Goal: Task Accomplishment & Management: Manage account settings

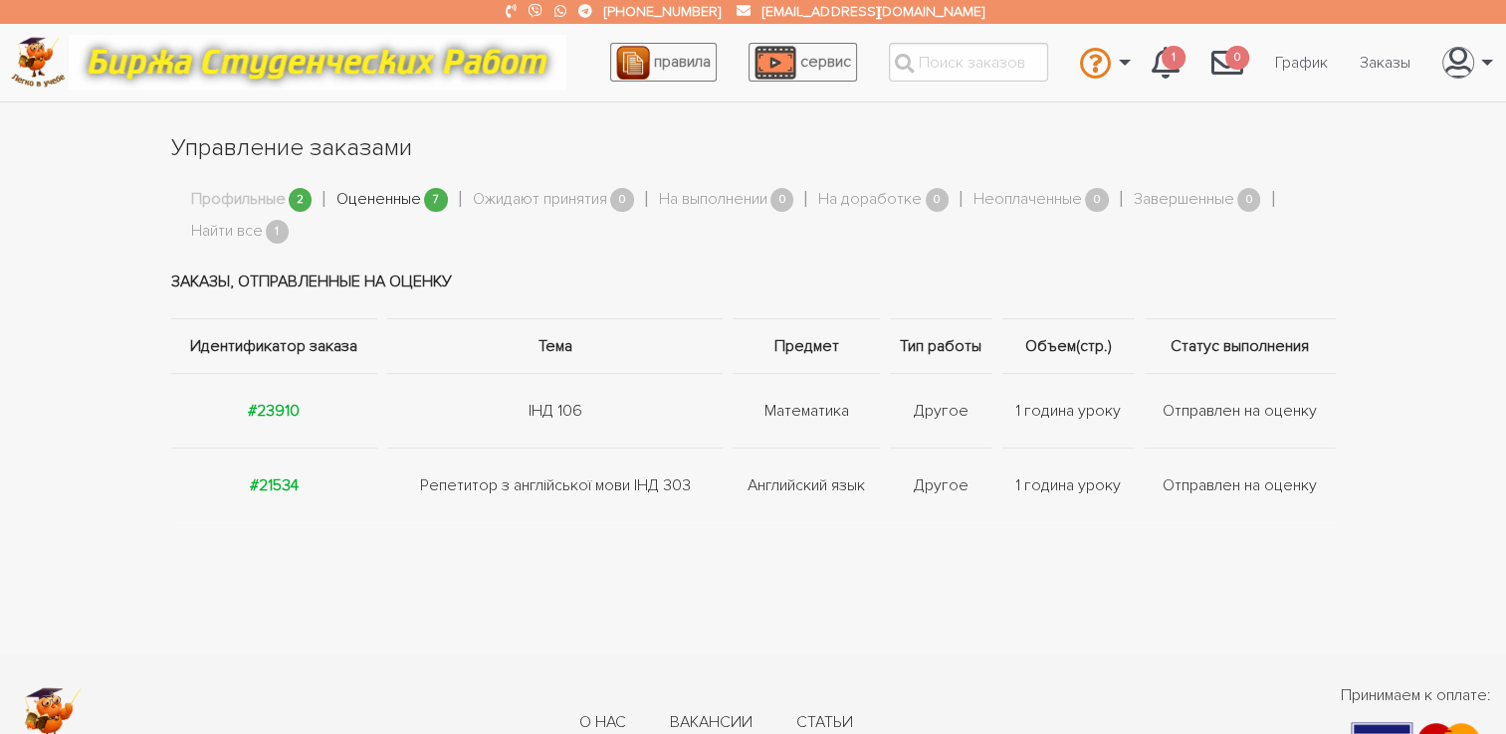
click at [386, 201] on link "Оцененные" at bounding box center [378, 200] width 85 height 26
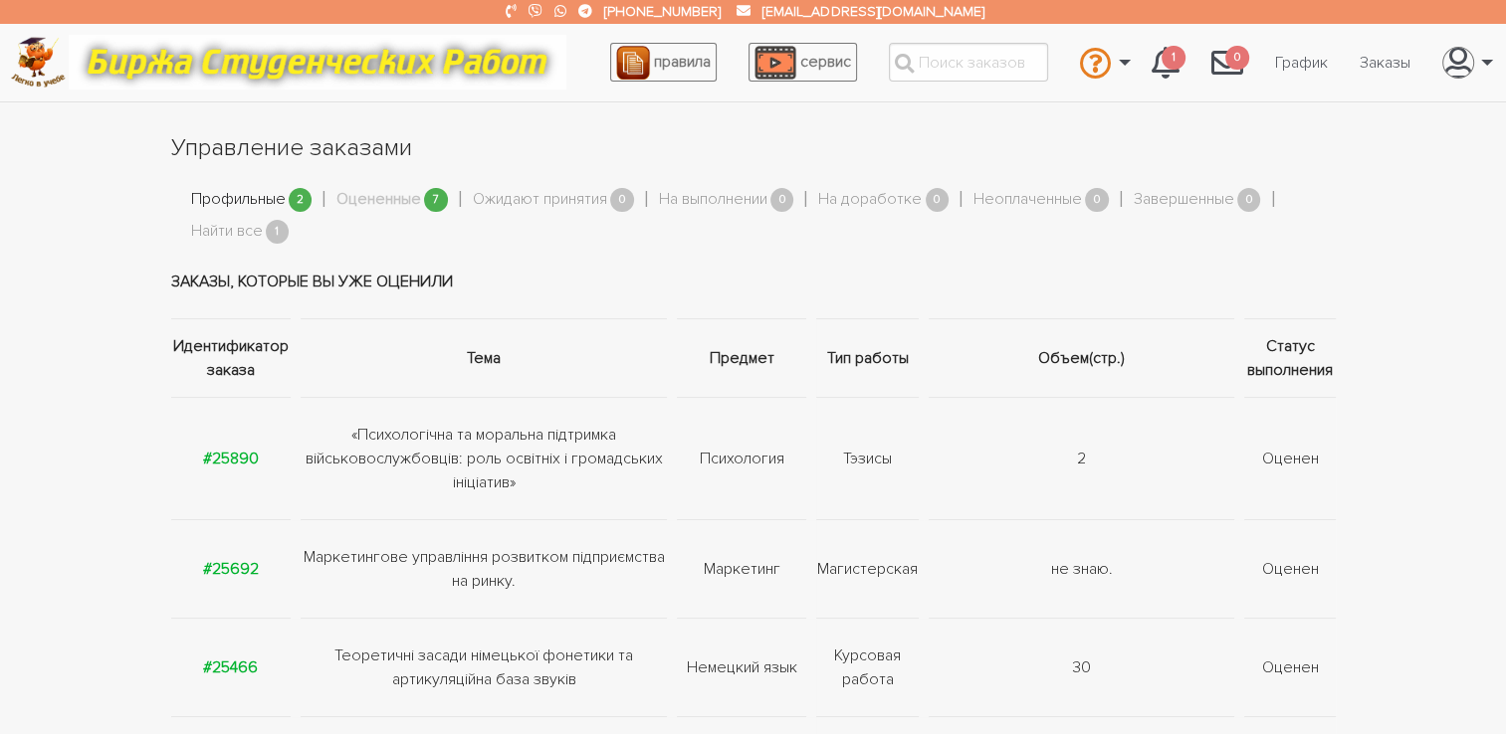
click at [261, 193] on link "Профильные" at bounding box center [238, 200] width 95 height 26
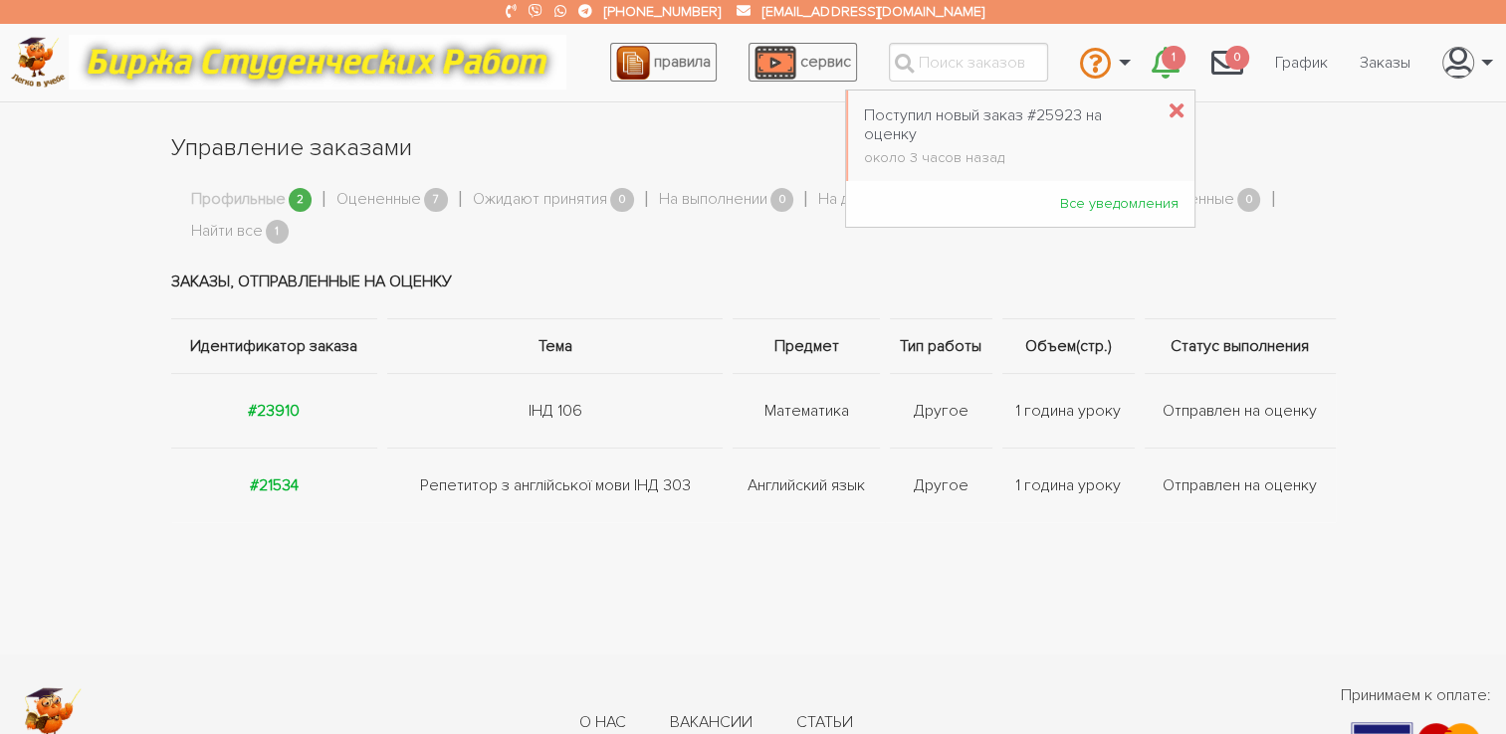
click at [1162, 59] on span "1" at bounding box center [1173, 58] width 24 height 25
click at [956, 119] on div "Поступил новый заказ #25923 на оценку" at bounding box center [1009, 125] width 290 height 38
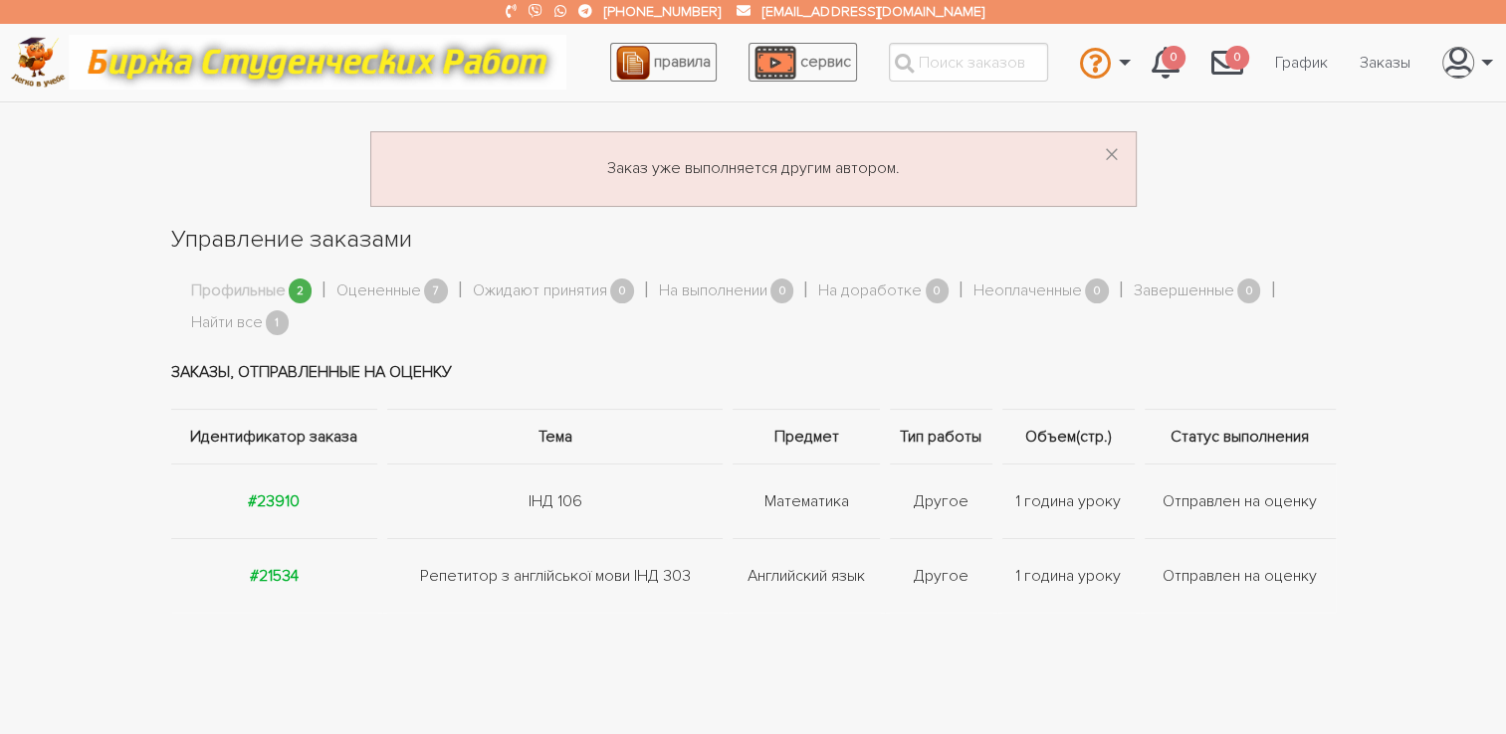
click at [263, 291] on link "Профильные" at bounding box center [238, 292] width 95 height 26
